Goal: Task Accomplishment & Management: Manage account settings

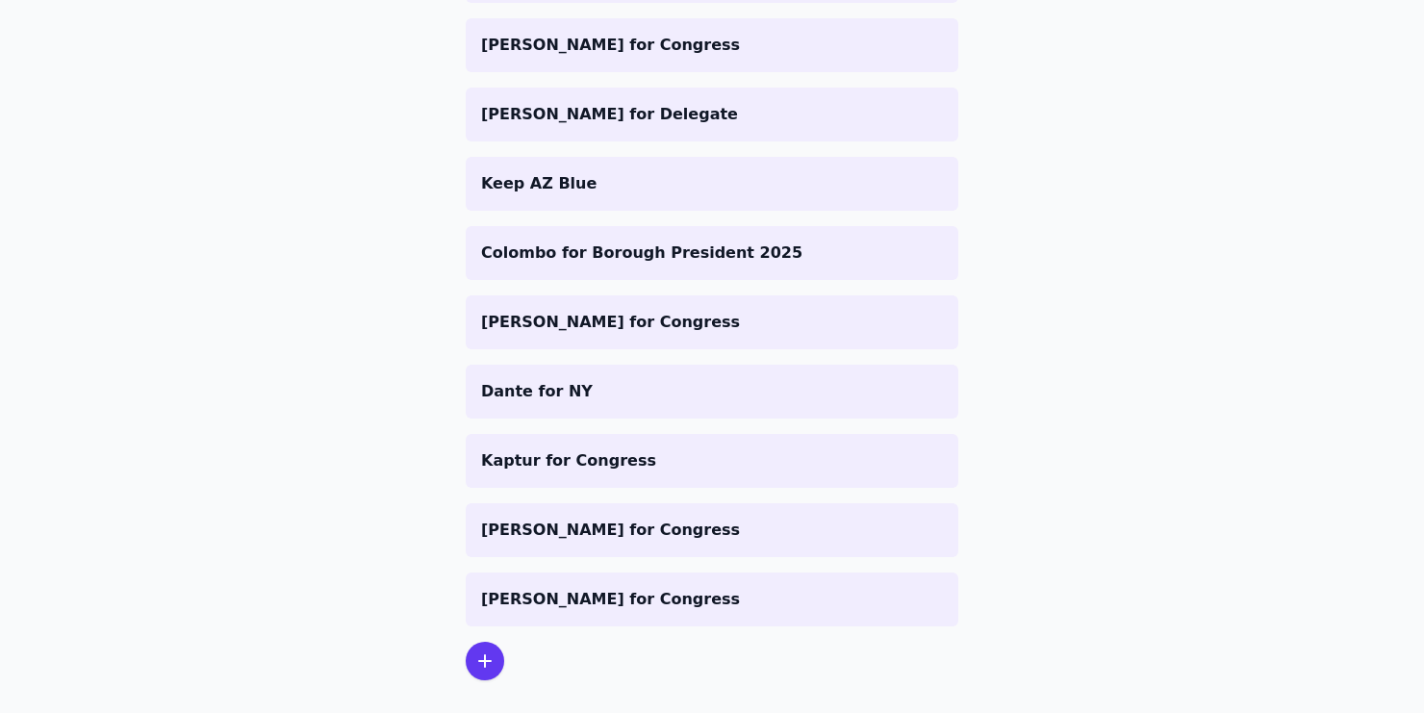
scroll to position [691, 0]
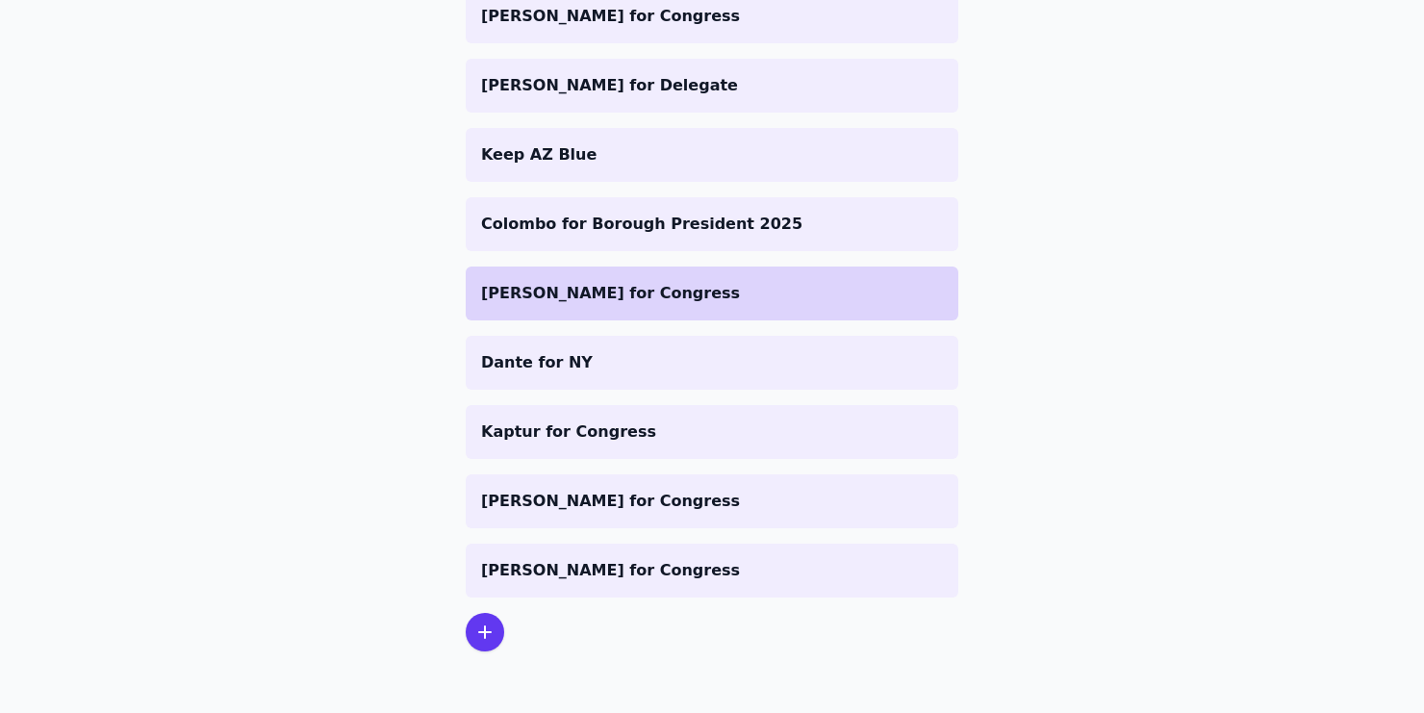
click at [628, 313] on li "[PERSON_NAME] for Congress" at bounding box center [712, 293] width 493 height 54
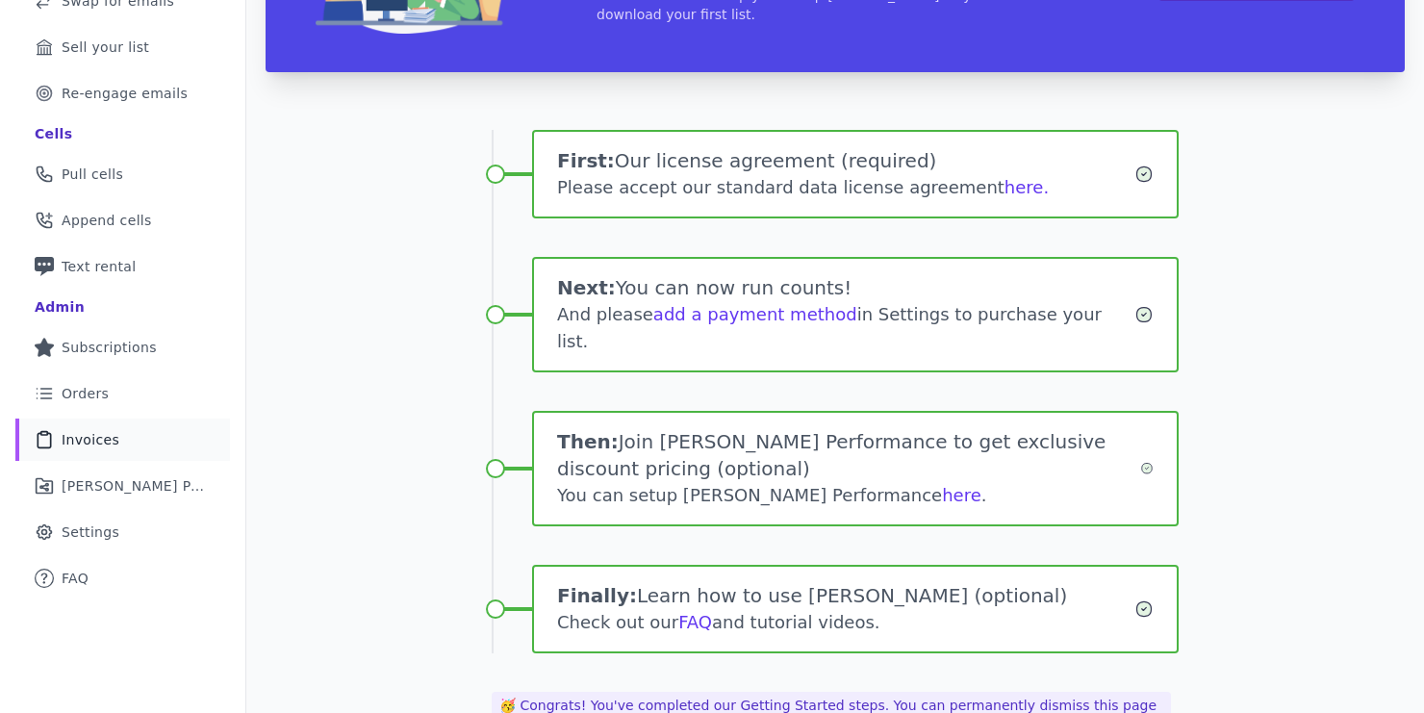
scroll to position [283, 0]
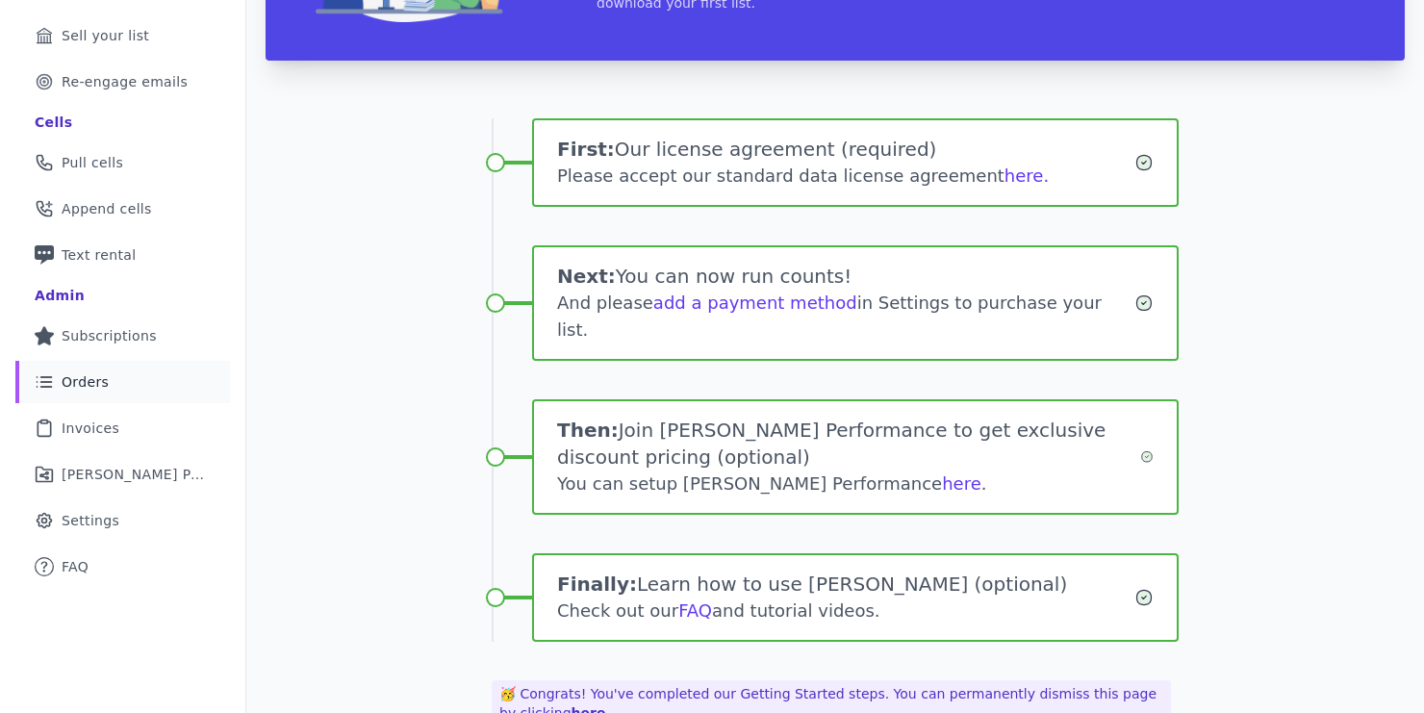
click at [116, 387] on link "List Icon Outline of bulleted list Orders" at bounding box center [122, 382] width 215 height 42
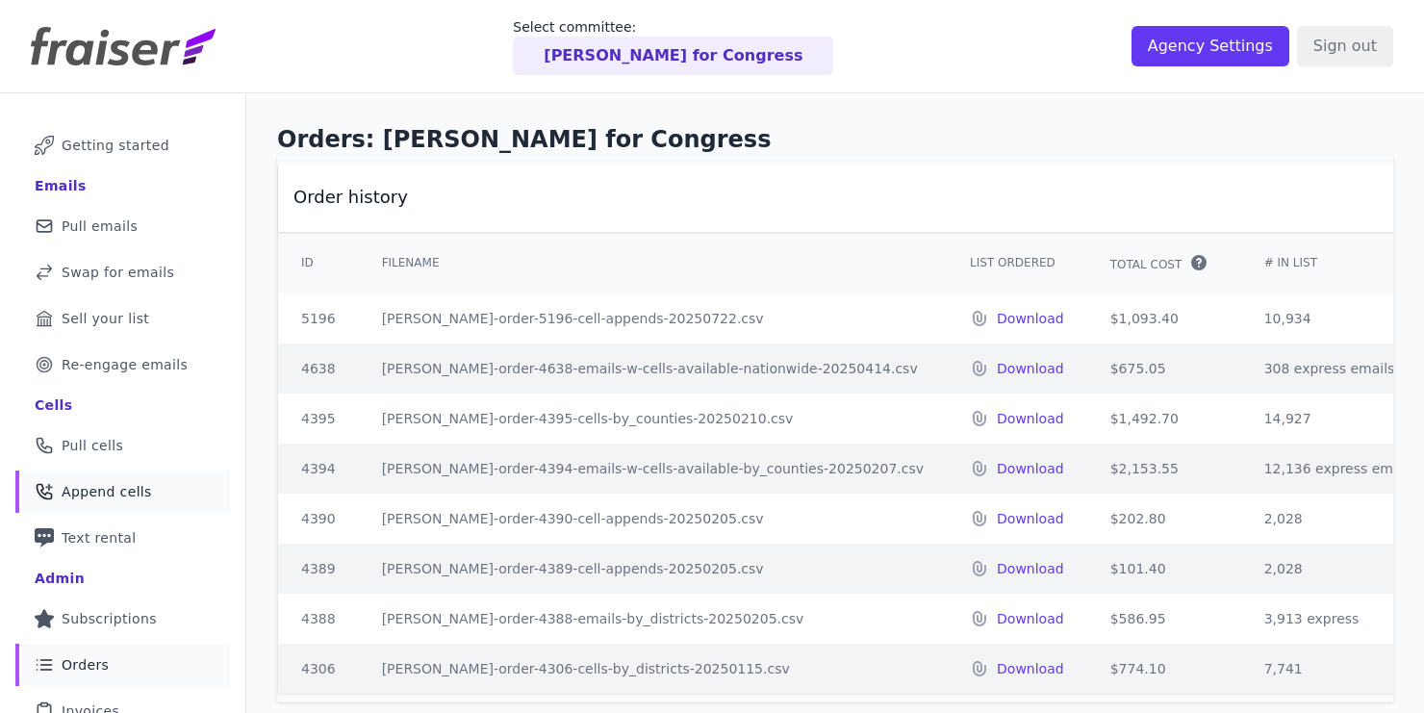
scroll to position [158, 0]
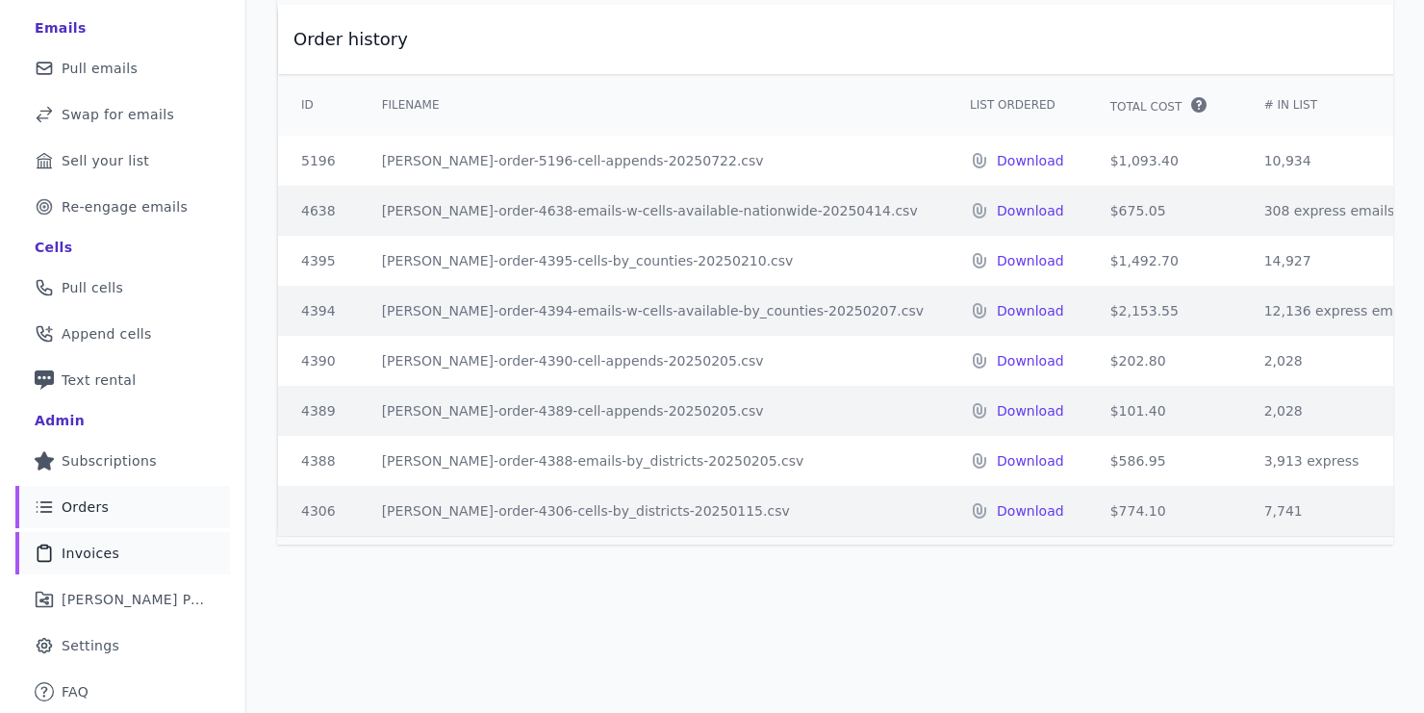
click at [82, 543] on span "Invoices" at bounding box center [91, 552] width 58 height 19
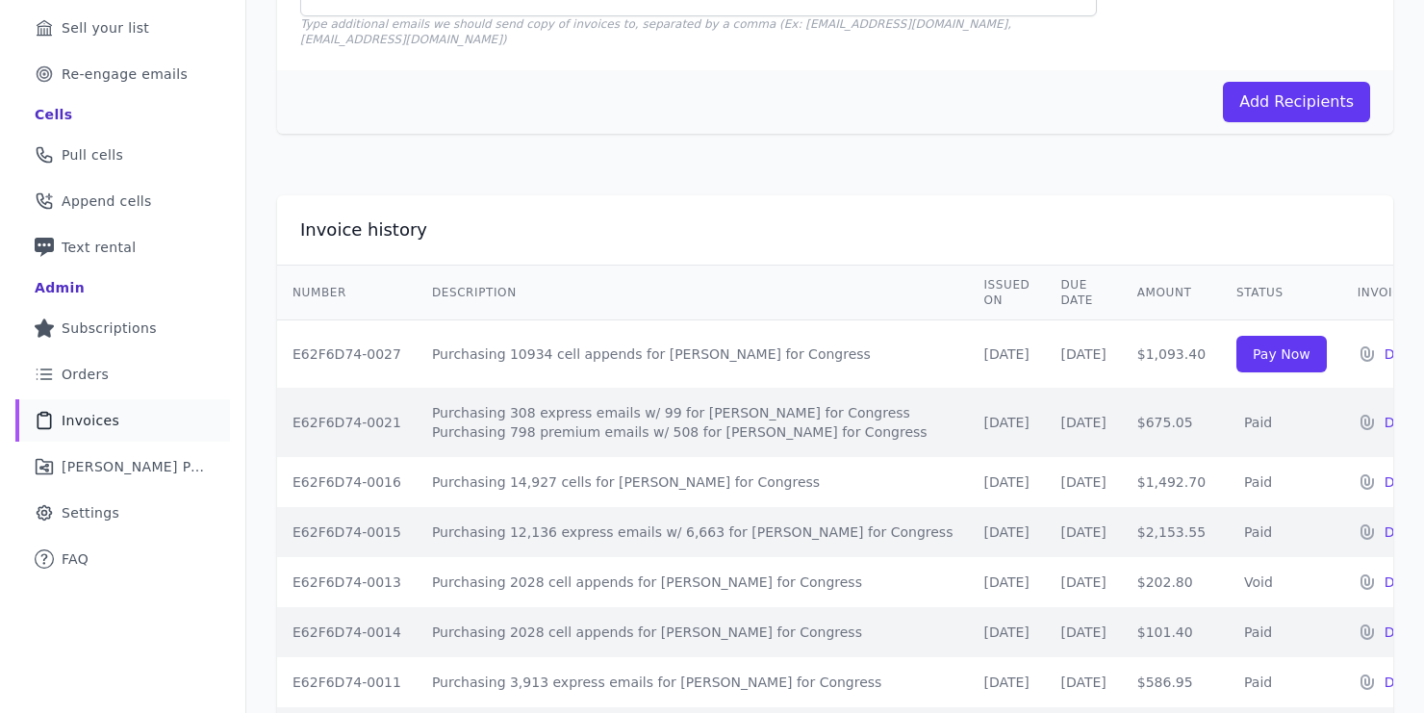
scroll to position [295, 0]
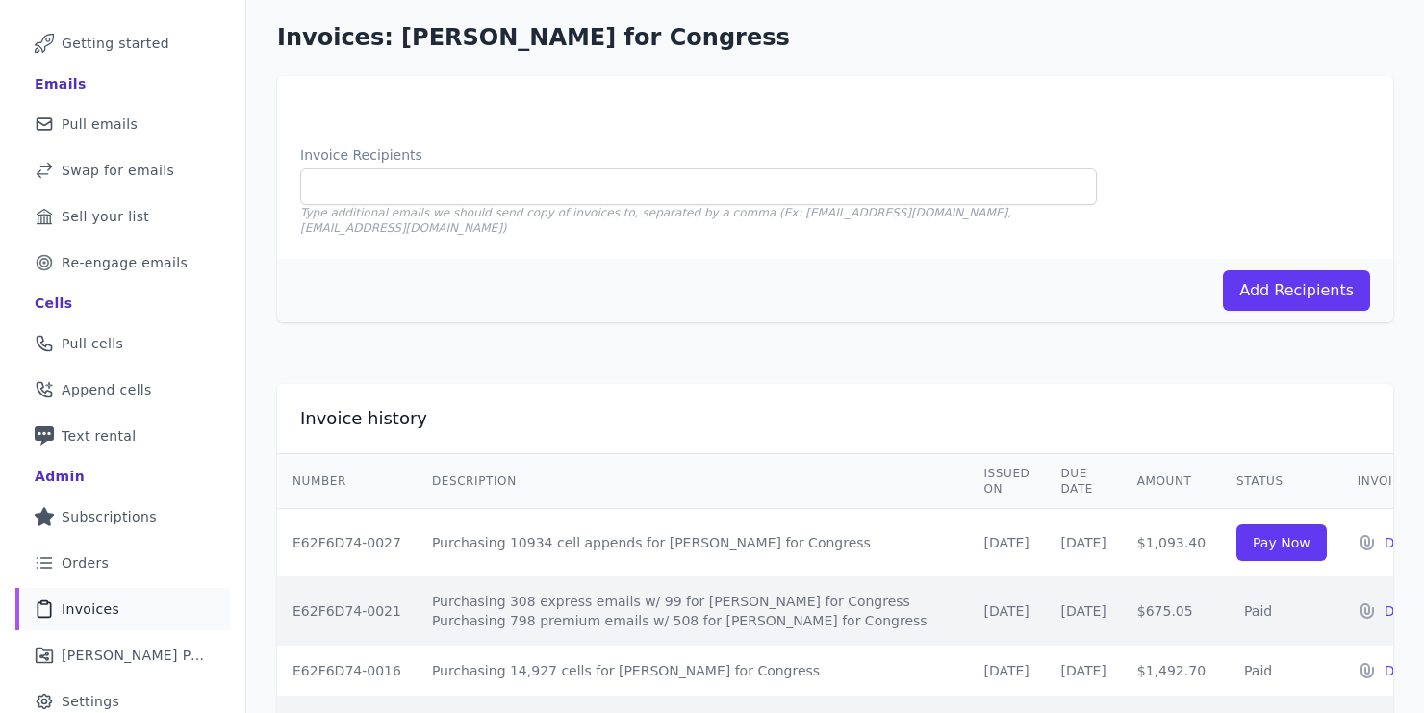
scroll to position [104, 0]
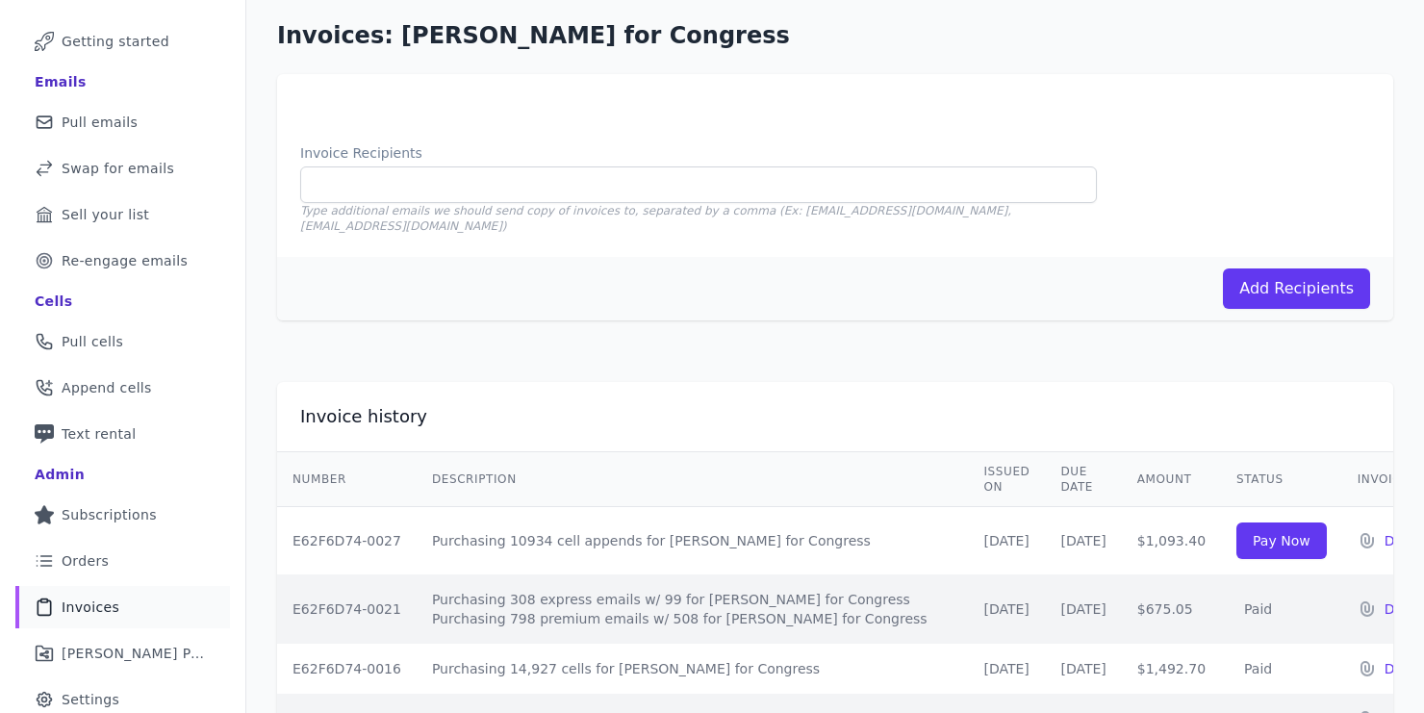
click at [1221, 549] on td "Pay Now" at bounding box center [1281, 541] width 121 height 68
click at [1236, 533] on link "Pay Now" at bounding box center [1281, 540] width 90 height 37
